Goal: Task Accomplishment & Management: Use online tool/utility

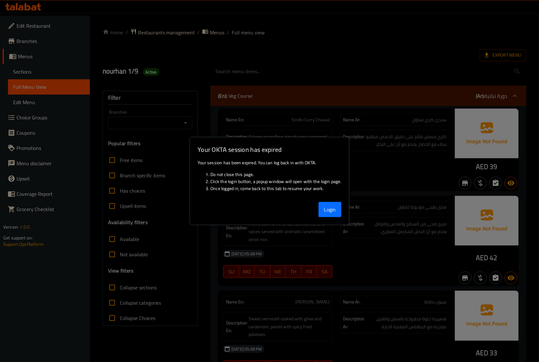
click at [329, 208] on button "Login" at bounding box center [329, 209] width 23 height 15
click at [325, 210] on button "Login" at bounding box center [329, 209] width 23 height 15
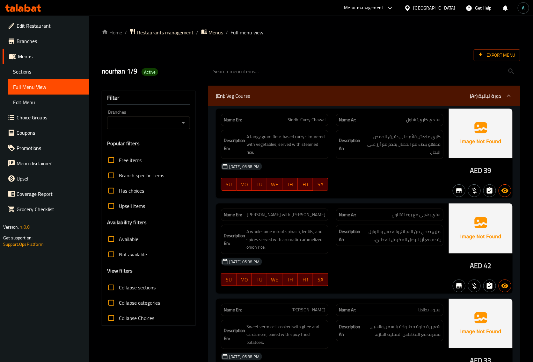
click at [29, 10] on icon at bounding box center [28, 8] width 6 height 8
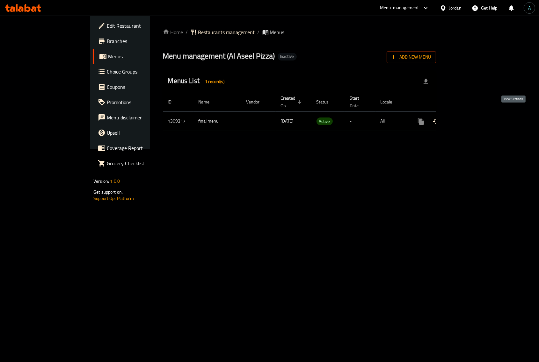
click at [470, 119] on icon "enhanced table" at bounding box center [467, 122] width 6 height 6
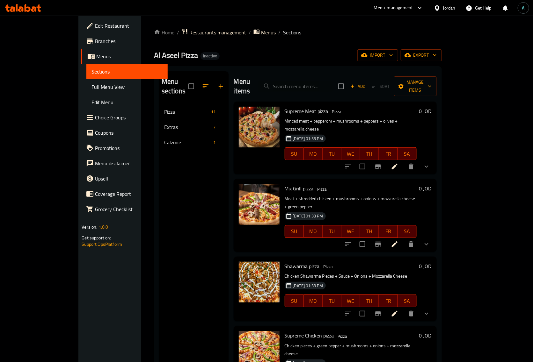
click at [91, 84] on span "Full Menu View" at bounding box center [126, 87] width 71 height 8
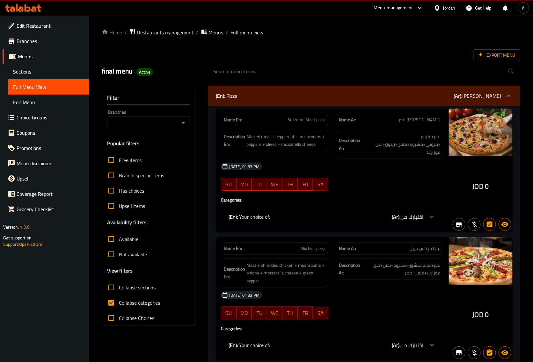
click at [132, 299] on span "Collapse categories" at bounding box center [139, 303] width 41 height 8
click at [119, 299] on input "Collapse categories" at bounding box center [111, 302] width 15 height 15
checkbox input "false"
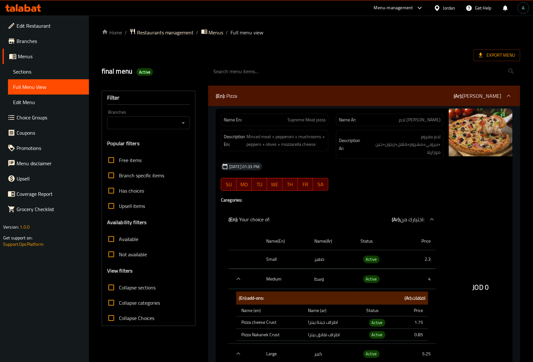
click at [339, 205] on div "Name En: Supreme Meat pizza Name Ar: بيتزا سوبريم لحم Description En: Minced me…" at bounding box center [332, 272] width 233 height 326
click at [183, 72] on h2 "final menu Active" at bounding box center [151, 72] width 99 height 10
click at [177, 56] on div "Export Menu" at bounding box center [311, 55] width 418 height 12
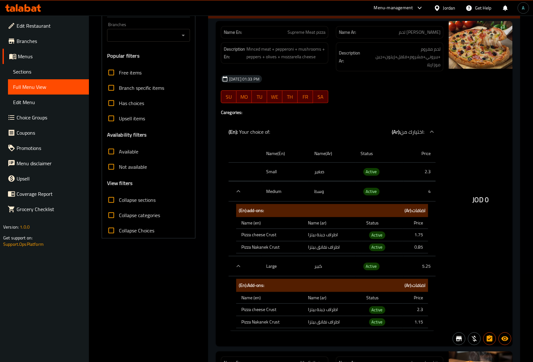
scroll to position [119, 0]
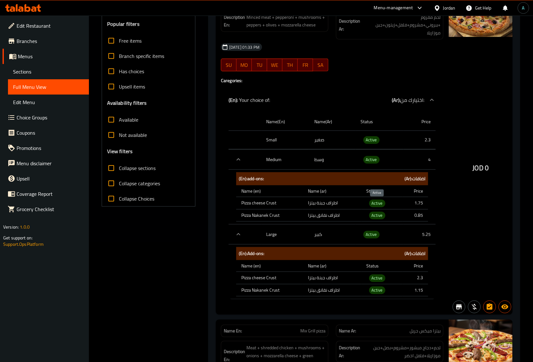
click at [378, 207] on span "Active" at bounding box center [377, 203] width 16 height 7
copy span "Active"
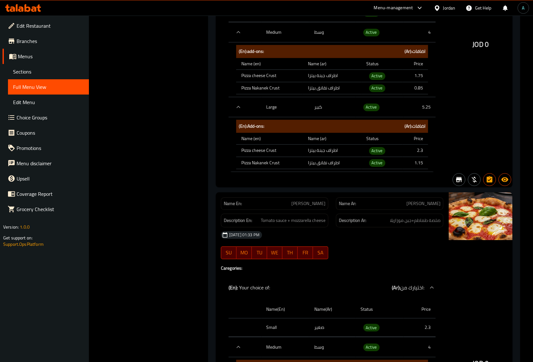
scroll to position [0, 0]
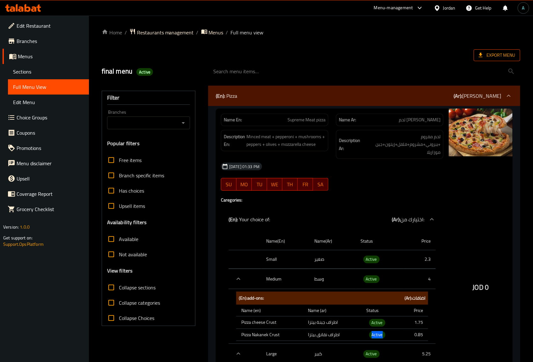
click at [501, 52] on span "Export Menu" at bounding box center [497, 55] width 36 height 8
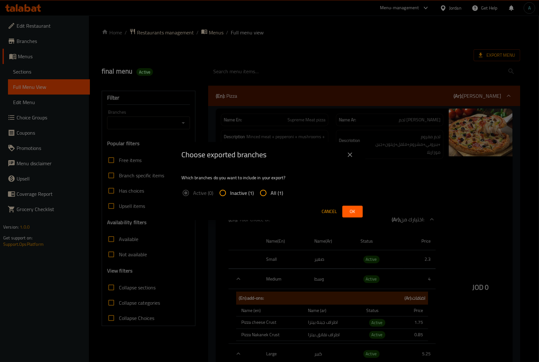
click at [281, 195] on span "All (1)" at bounding box center [277, 193] width 12 height 8
click at [271, 195] on input "All (1)" at bounding box center [263, 192] width 15 height 15
radio input "true"
click at [353, 209] on span "Ok" at bounding box center [352, 212] width 10 height 8
